Goal: Task Accomplishment & Management: Complete application form

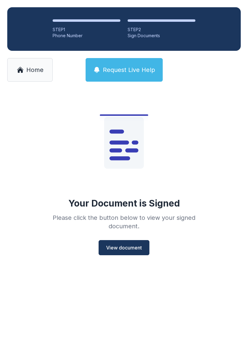
click at [126, 244] on span "View document" at bounding box center [124, 247] width 36 height 7
click at [33, 65] on link "Home" at bounding box center [29, 70] width 45 height 24
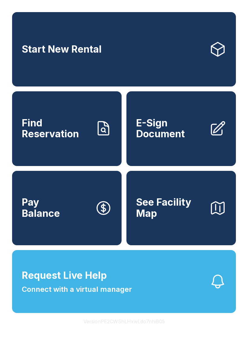
click at [184, 140] on span "E-Sign Document" at bounding box center [170, 129] width 68 height 22
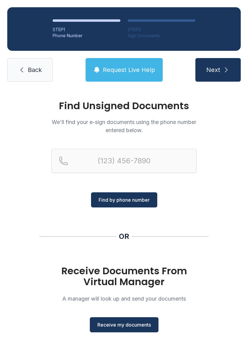
click at [126, 325] on span "Receive my documents" at bounding box center [124, 324] width 54 height 7
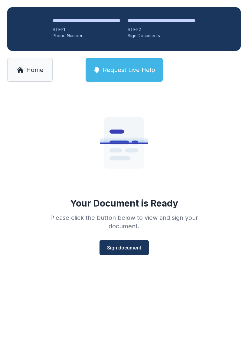
click at [124, 246] on span "Sign document" at bounding box center [124, 247] width 34 height 7
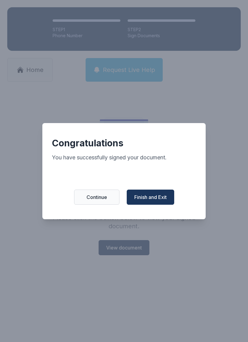
click at [154, 196] on button "Finish and Exit" at bounding box center [151, 197] width 48 height 15
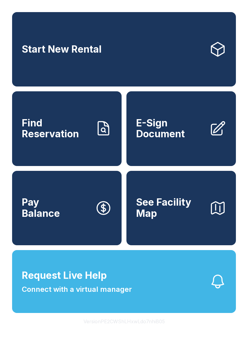
click at [169, 129] on span "E-Sign Document" at bounding box center [170, 129] width 68 height 22
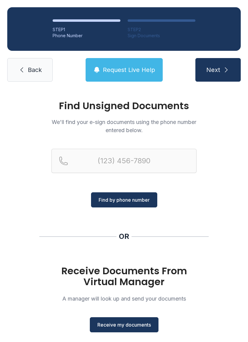
click at [131, 325] on span "Receive my documents" at bounding box center [124, 324] width 54 height 7
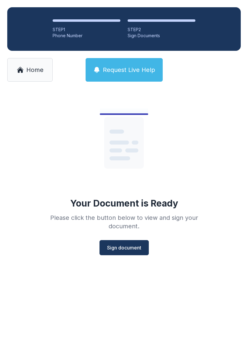
click at [128, 249] on span "Sign document" at bounding box center [124, 247] width 34 height 7
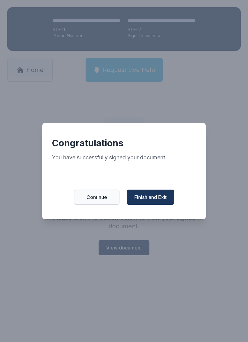
click at [152, 200] on span "Finish and Exit" at bounding box center [150, 197] width 32 height 7
